Goal: Contribute content: Add original content to the website for others to see

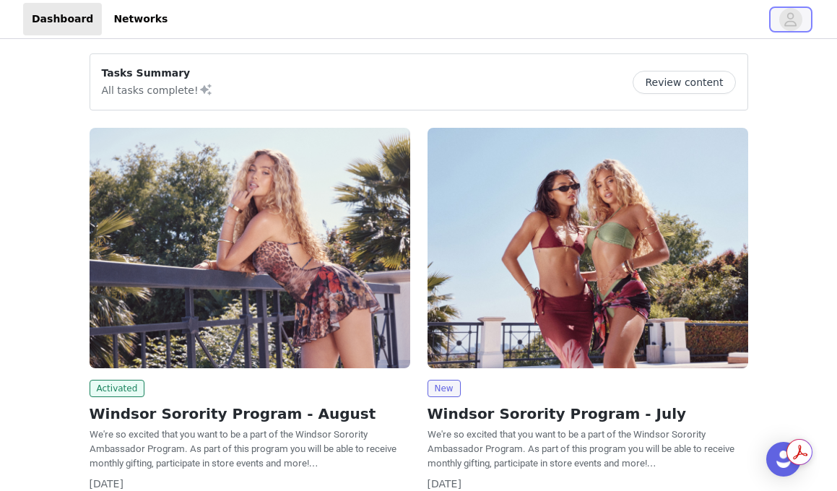
click at [783, 23] on span "button" at bounding box center [791, 19] width 23 height 23
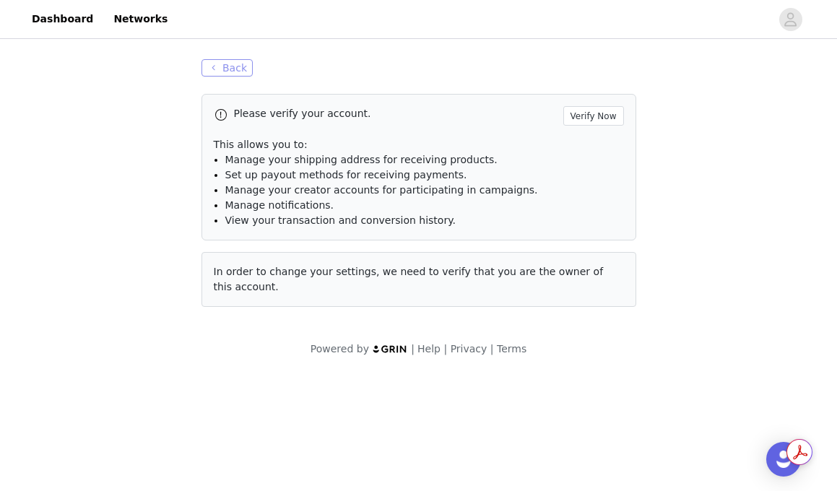
click at [210, 70] on button "Back" at bounding box center [228, 67] width 52 height 17
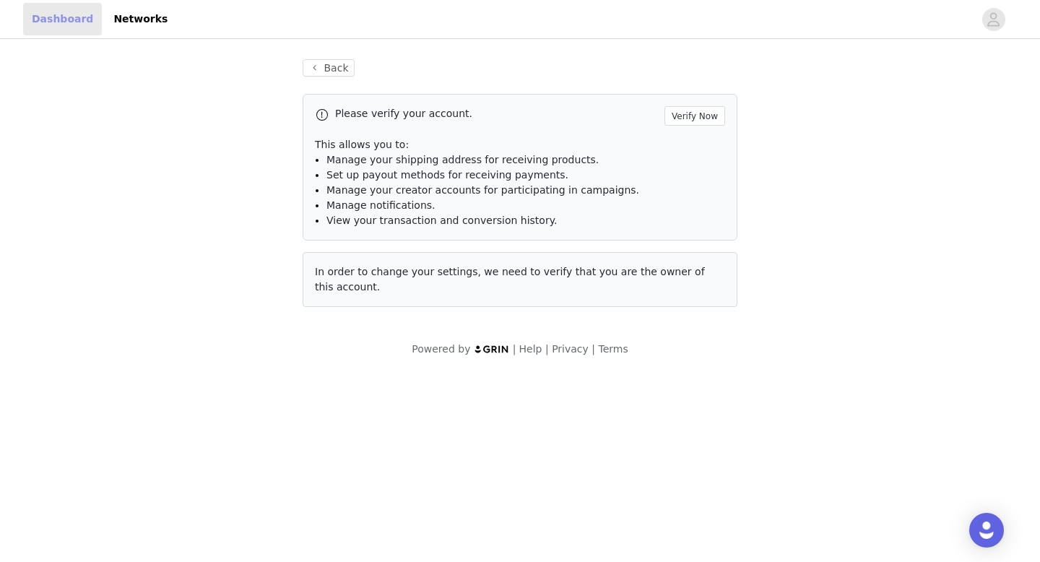
click at [64, 20] on link "Dashboard" at bounding box center [62, 19] width 79 height 33
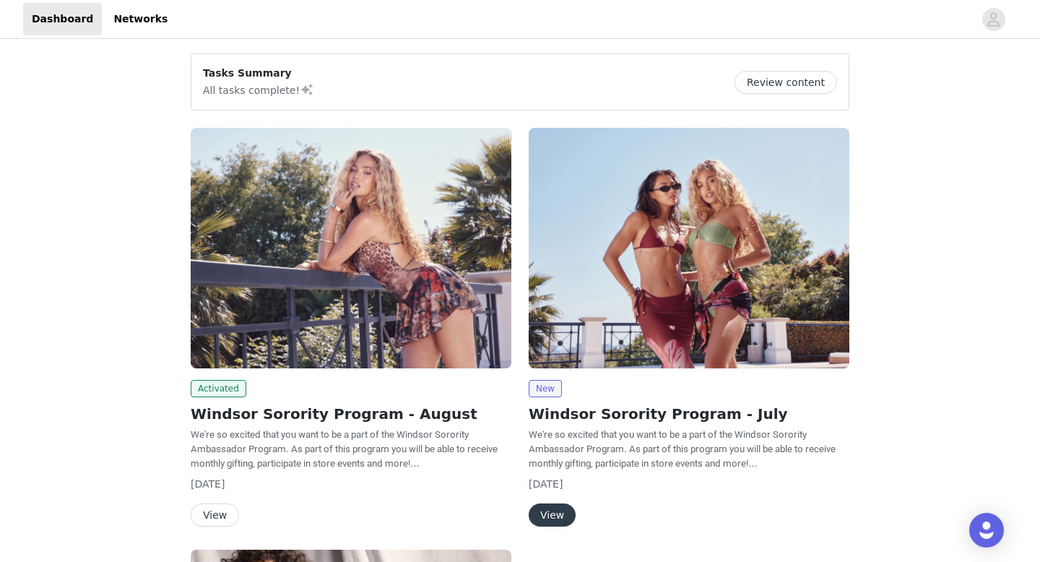
click at [787, 86] on button "Review content" at bounding box center [786, 82] width 103 height 23
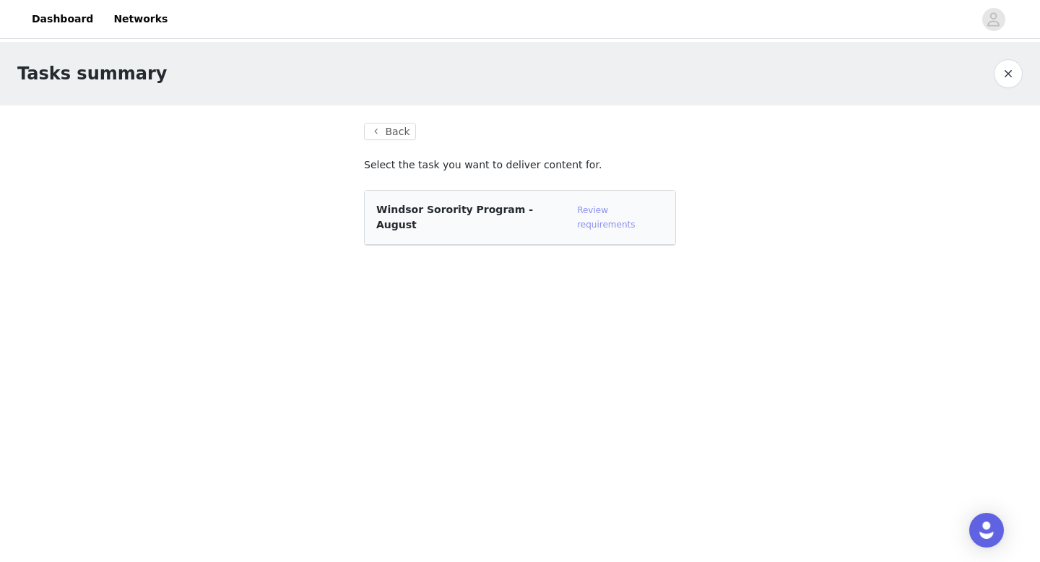
click at [610, 210] on link "Review requirements" at bounding box center [606, 217] width 58 height 25
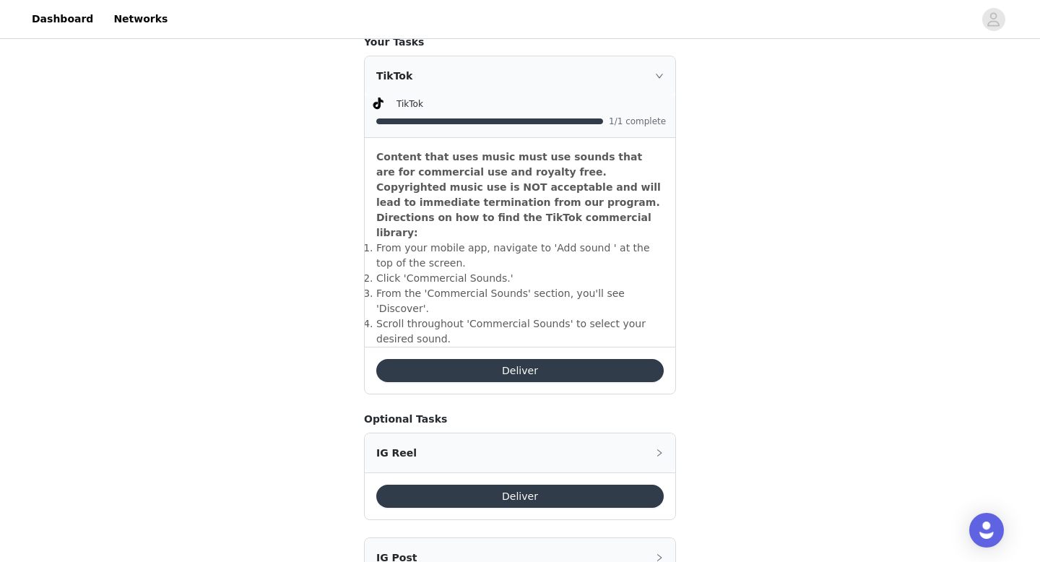
scroll to position [408, 0]
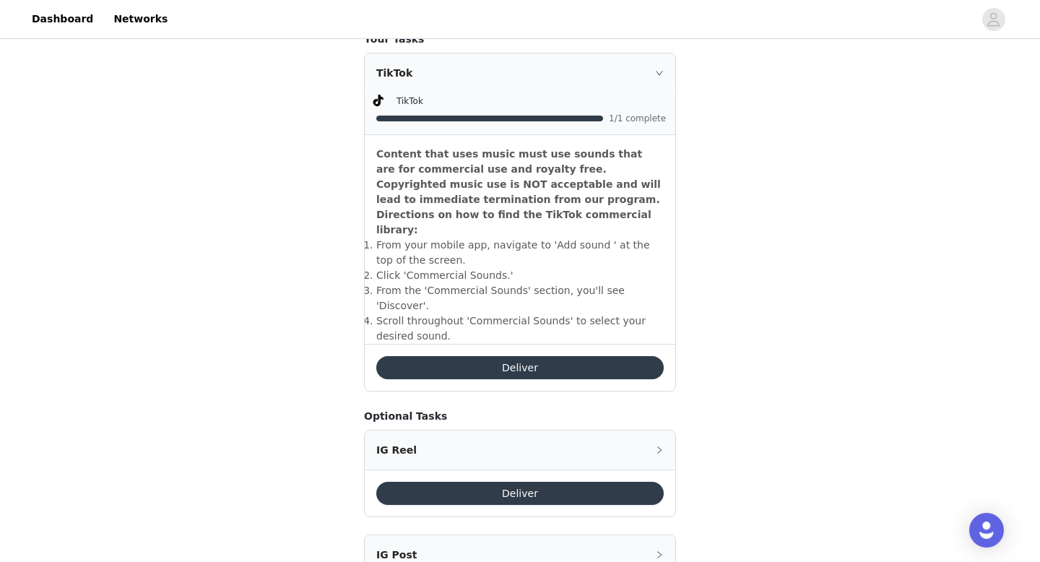
click at [668, 68] on div "TikTok" at bounding box center [520, 72] width 311 height 39
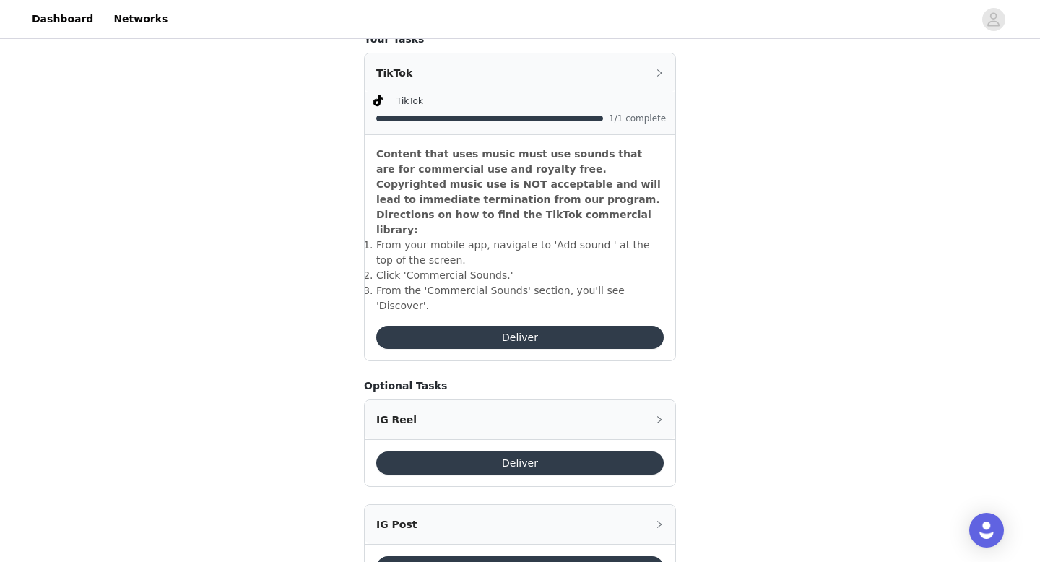
scroll to position [251, 0]
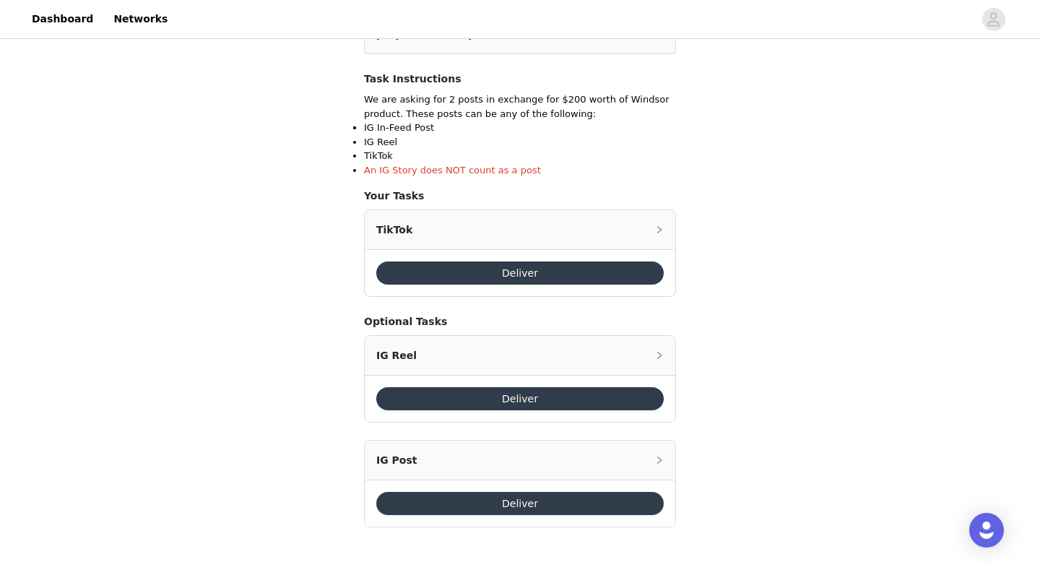
click at [623, 282] on button "Deliver" at bounding box center [520, 273] width 288 height 23
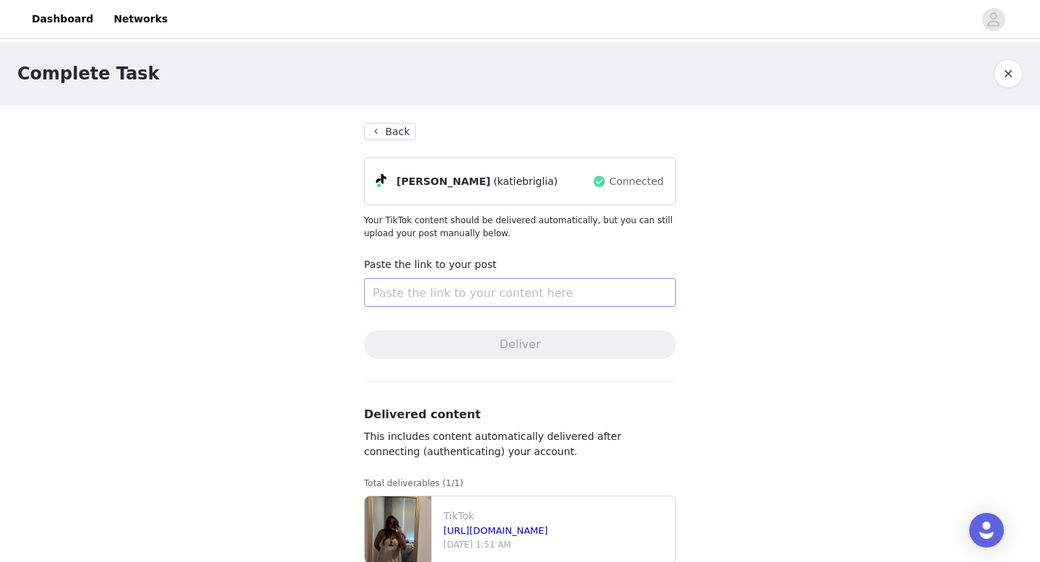
scroll to position [31, 0]
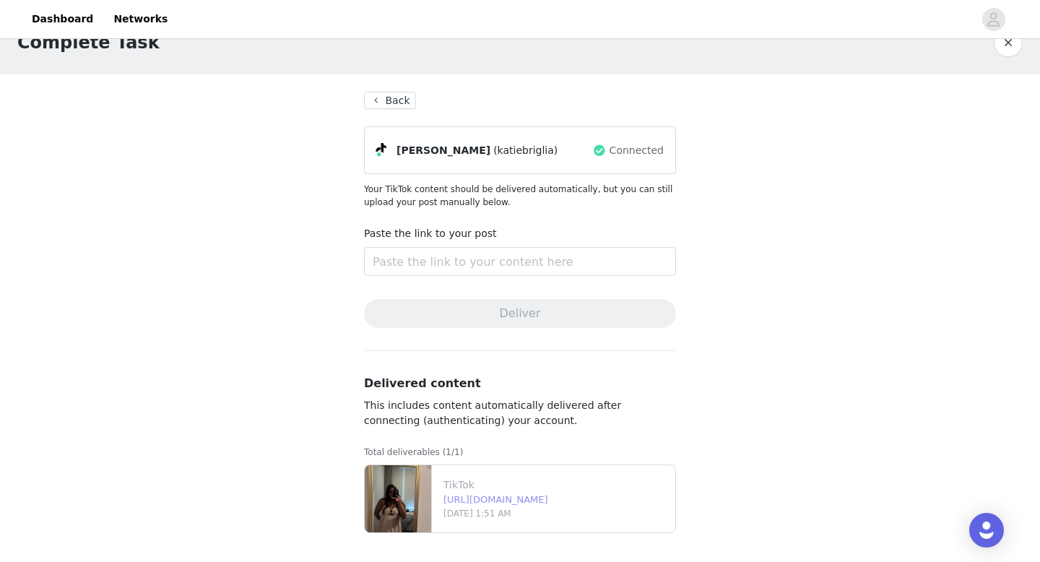
click at [480, 491] on link "[URL][DOMAIN_NAME]" at bounding box center [496, 499] width 105 height 11
click at [422, 427] on p "This includes content automatically delivered after connecting (authenticating)…" at bounding box center [520, 413] width 312 height 30
click at [430, 400] on span "This includes content automatically delivered after connecting (authenticating)…" at bounding box center [492, 413] width 257 height 27
click at [420, 260] on input "text" at bounding box center [520, 261] width 312 height 29
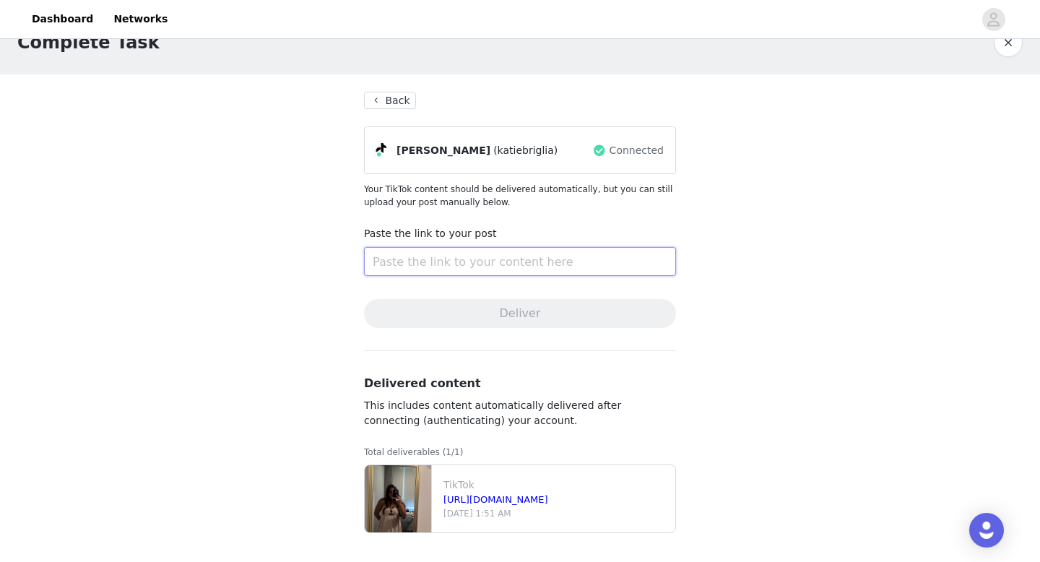
paste input "[URL][DOMAIN_NAME]"
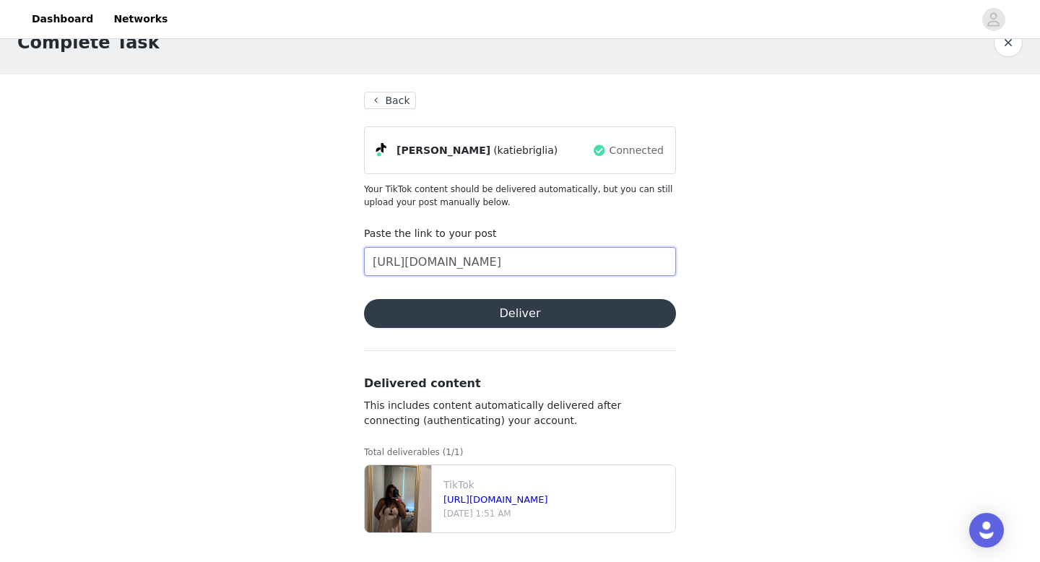
type input "[URL][DOMAIN_NAME]"
click at [543, 313] on button "Deliver" at bounding box center [520, 313] width 312 height 29
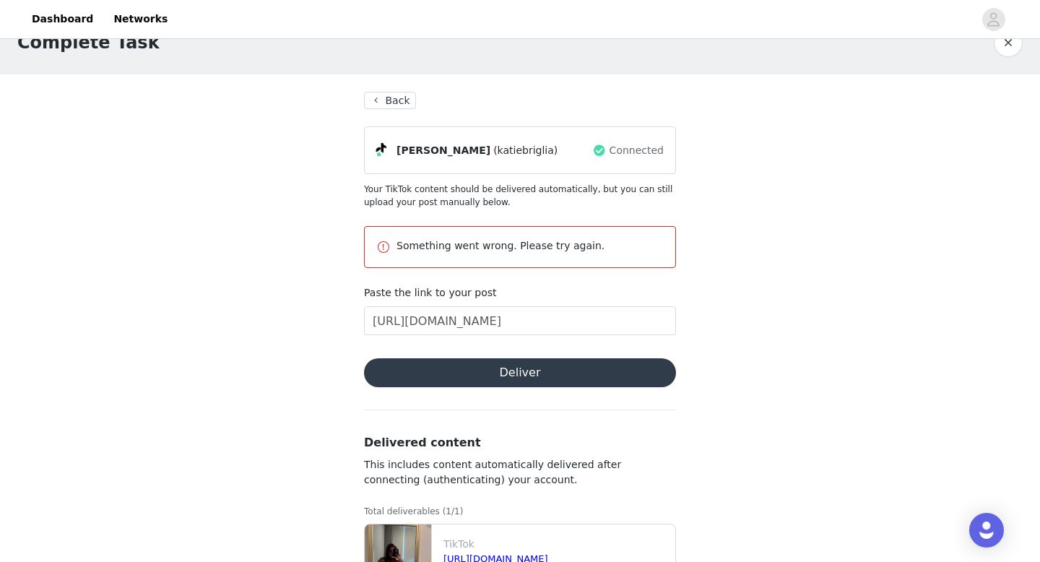
click at [574, 361] on button "Deliver" at bounding box center [520, 372] width 312 height 29
click at [411, 105] on button "Back" at bounding box center [390, 100] width 52 height 17
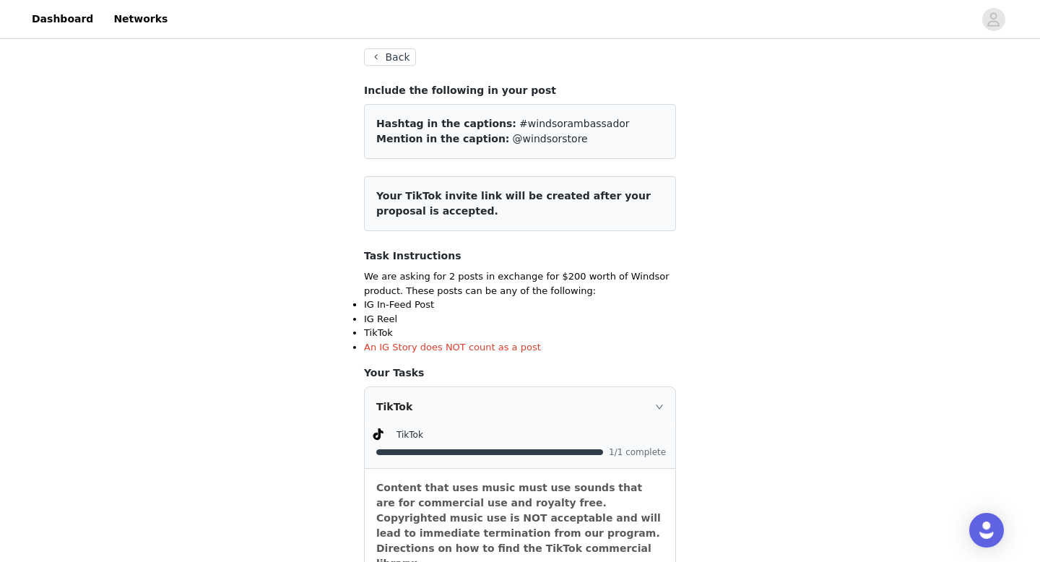
scroll to position [233, 0]
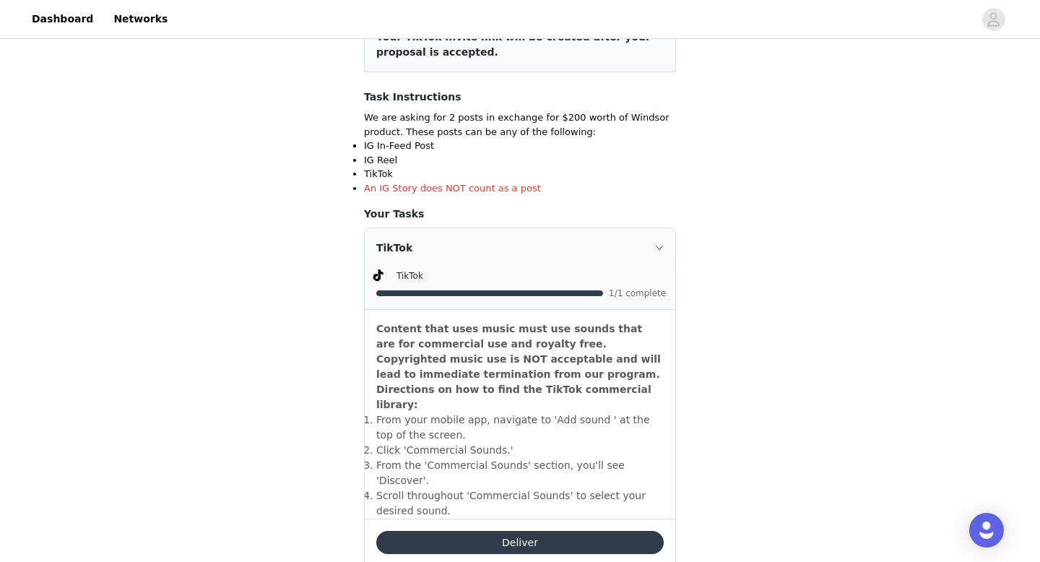
click at [526, 531] on button "Deliver" at bounding box center [520, 542] width 288 height 23
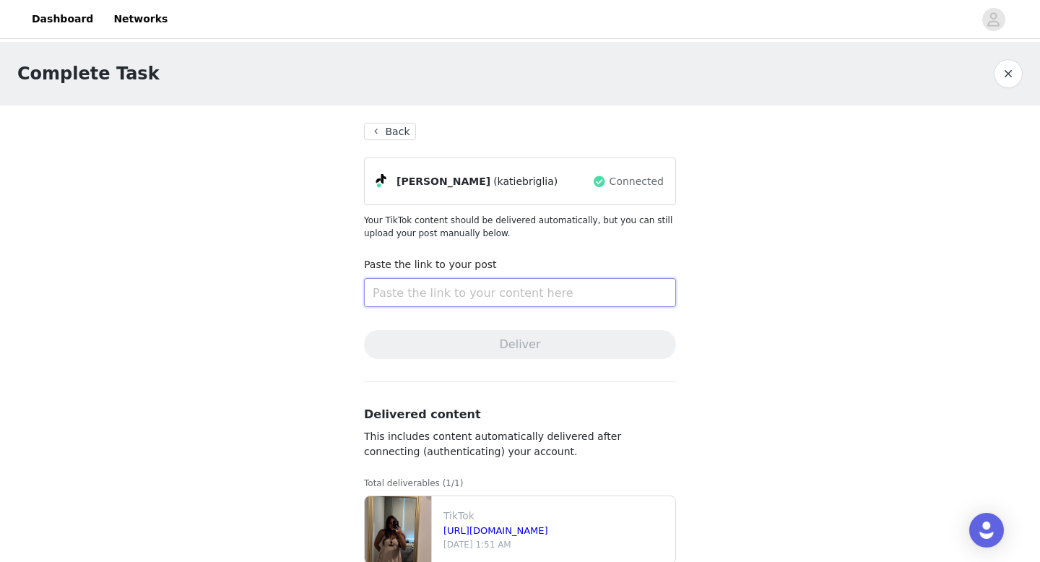
click at [497, 302] on input "text" at bounding box center [520, 292] width 312 height 29
paste input "[URL][DOMAIN_NAME]"
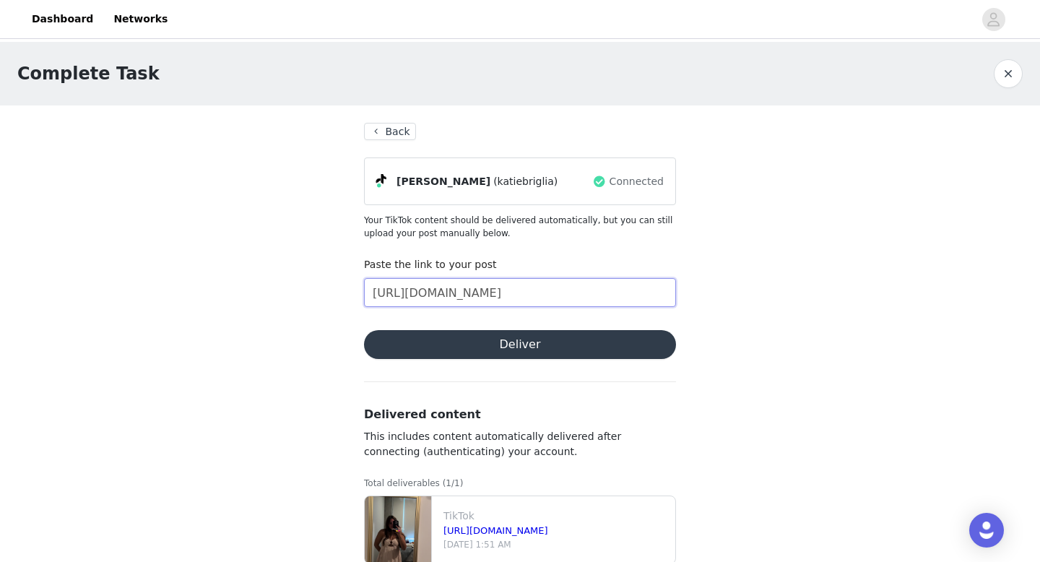
type input "[URL][DOMAIN_NAME]"
click at [511, 337] on button "Deliver" at bounding box center [520, 344] width 312 height 29
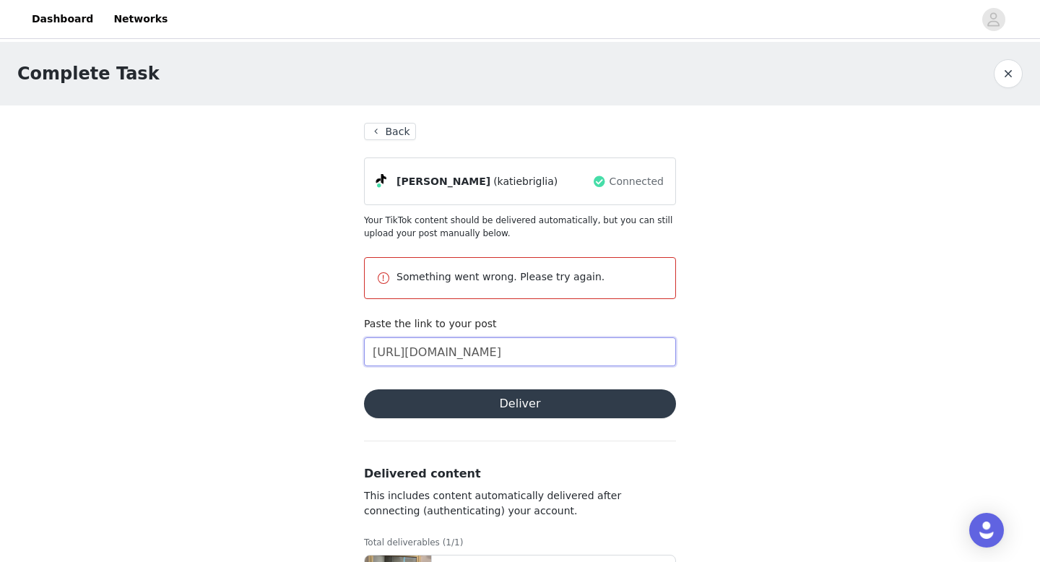
click at [528, 359] on input "[URL][DOMAIN_NAME]" at bounding box center [520, 351] width 312 height 29
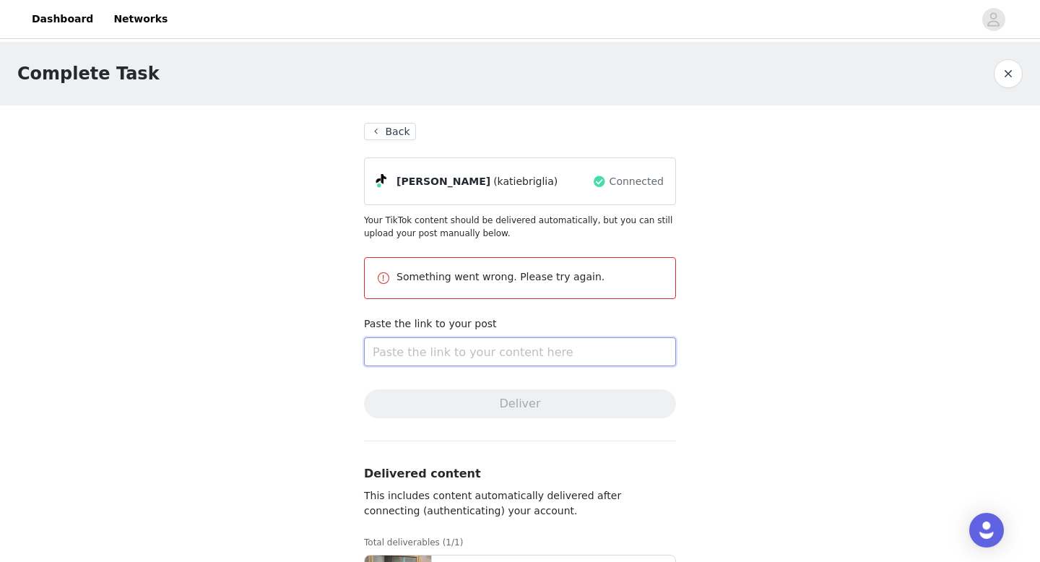
paste input "https://www.tiktok.com/t/ZP8BG4fwD/"
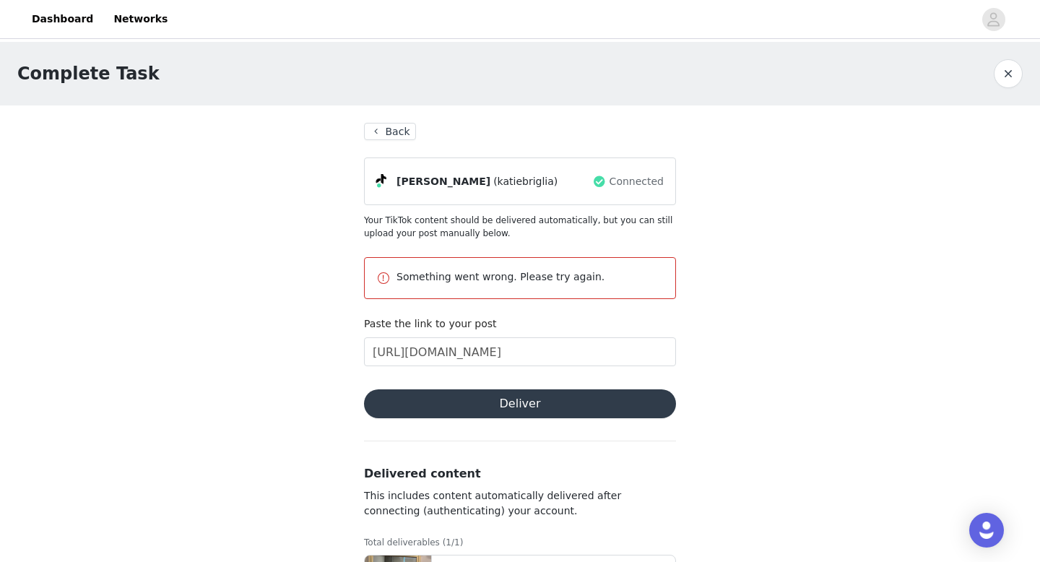
click at [486, 392] on button "Deliver" at bounding box center [520, 403] width 312 height 29
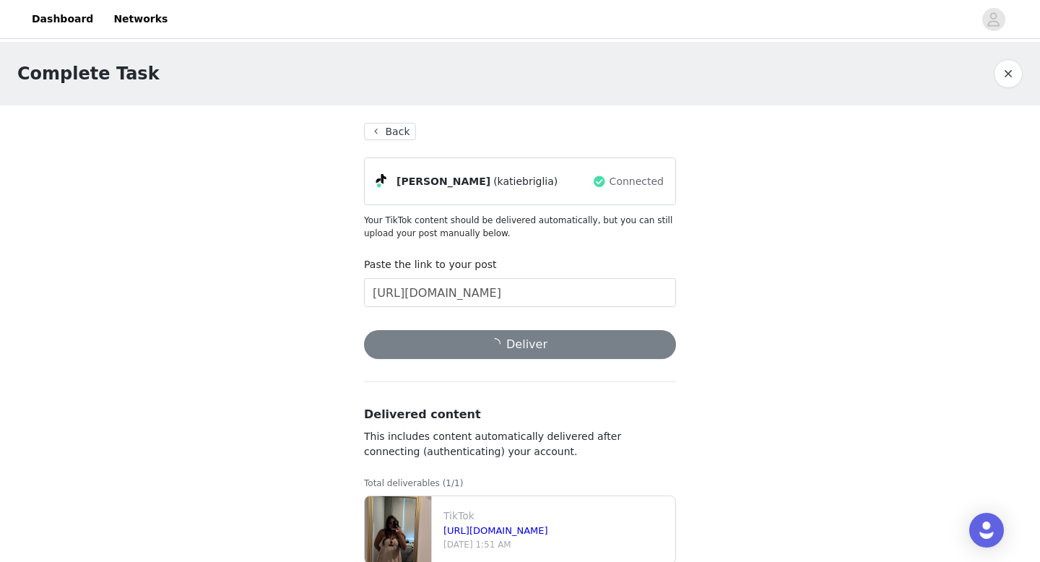
scroll to position [31, 0]
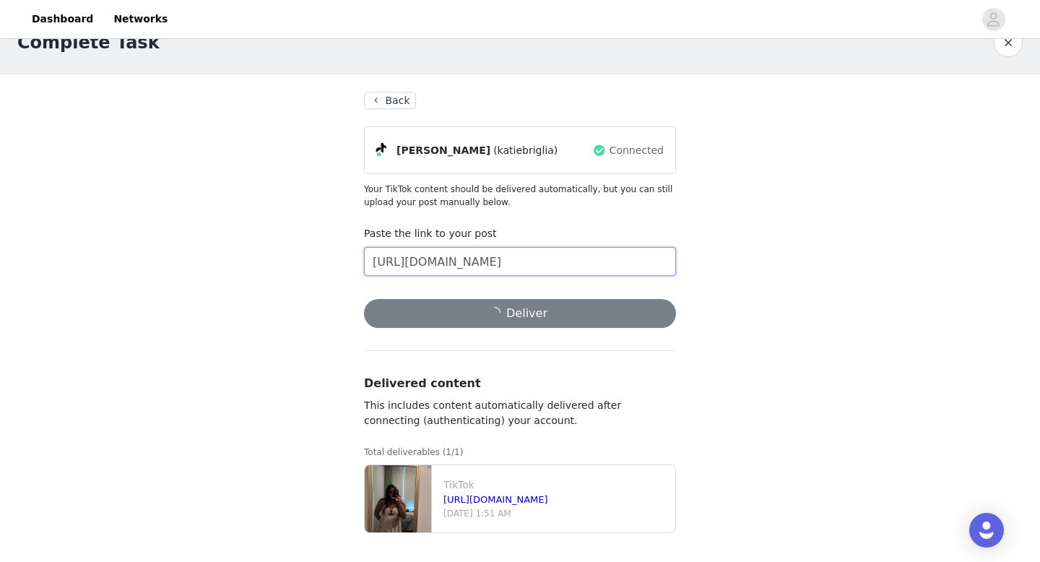
click at [504, 269] on input "https://www.tiktok.com/t/ZP8BG4fwD/" at bounding box center [520, 261] width 312 height 29
click at [501, 264] on input "https://www.tiktok.com/t/ZP8BG4fwD/" at bounding box center [520, 261] width 312 height 29
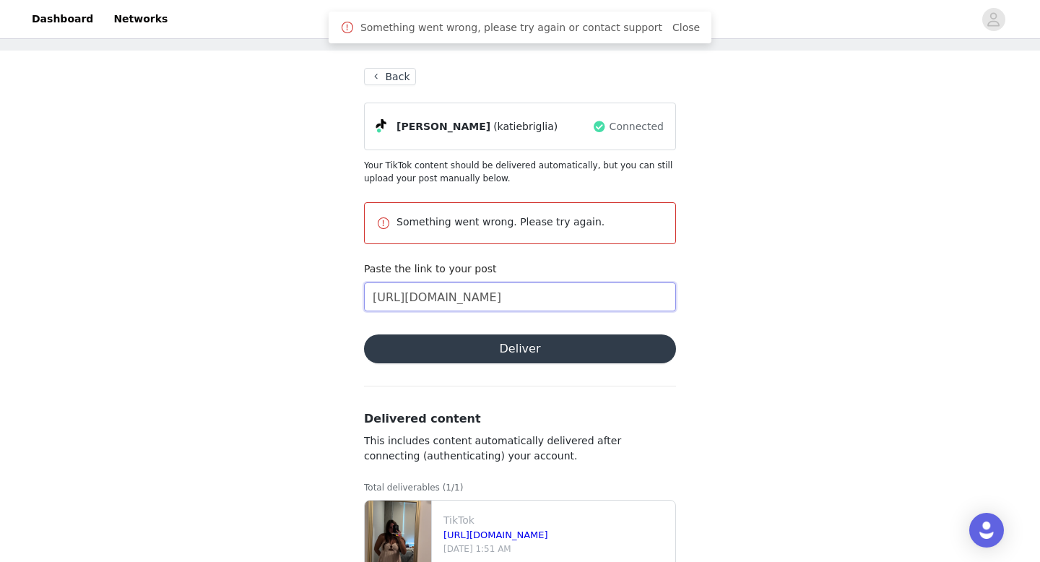
scroll to position [63, 0]
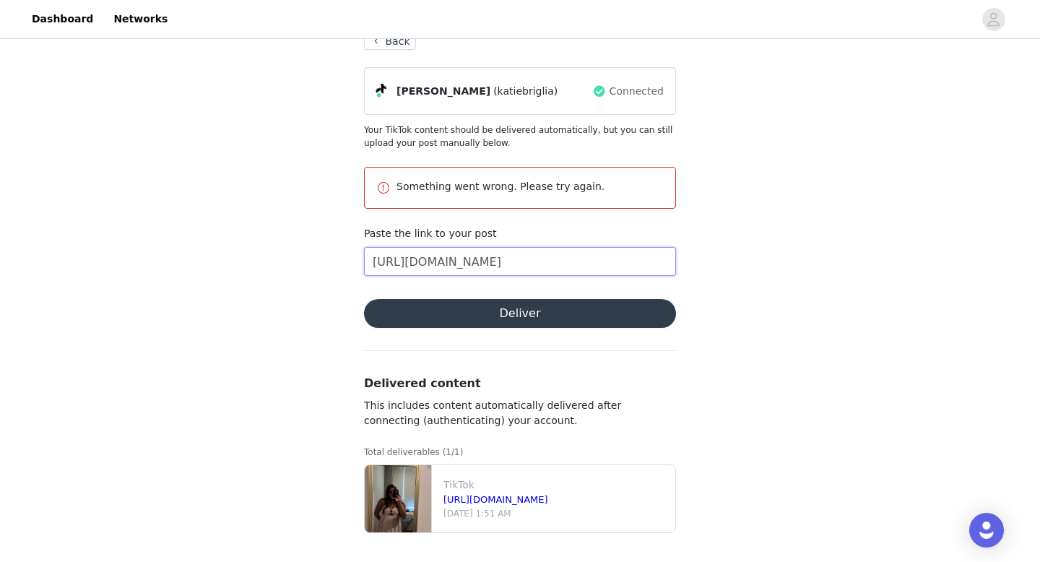
type input "https://www.tiktok.com/@katiebriglia/video/ZP8BG4fwD/"
click at [573, 320] on button "Deliver" at bounding box center [520, 313] width 312 height 29
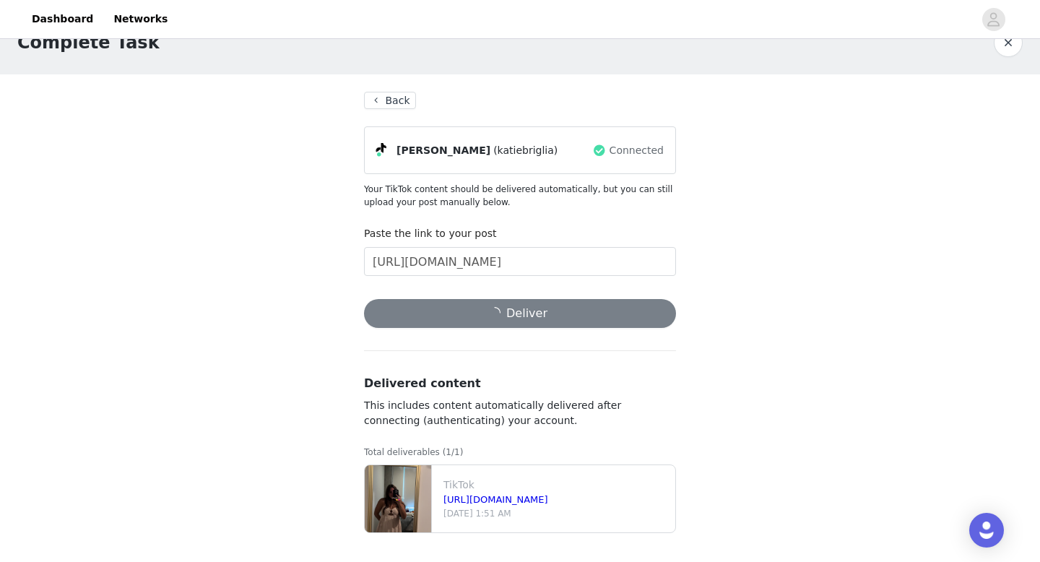
scroll to position [90, 0]
